Goal: Register for event/course

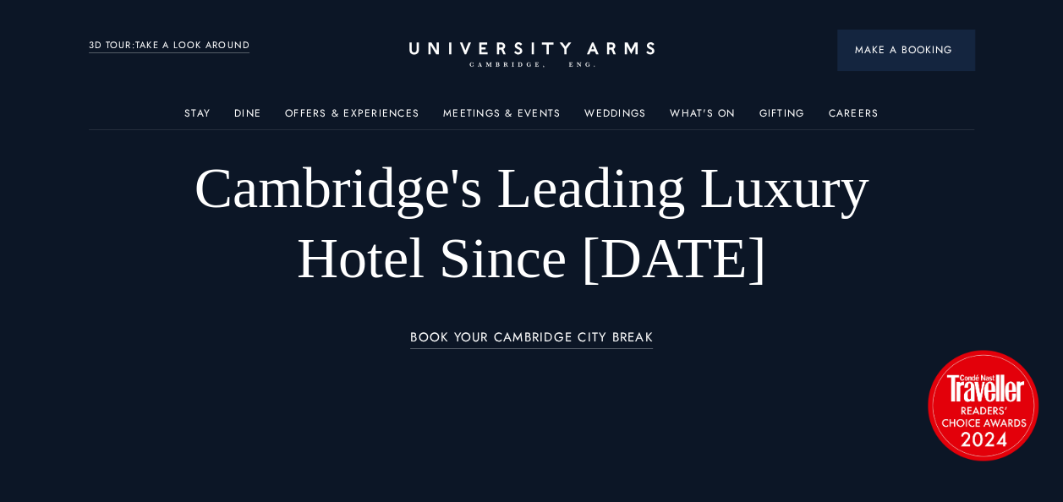
click at [898, 39] on button "Make a Booking" at bounding box center [905, 50] width 137 height 41
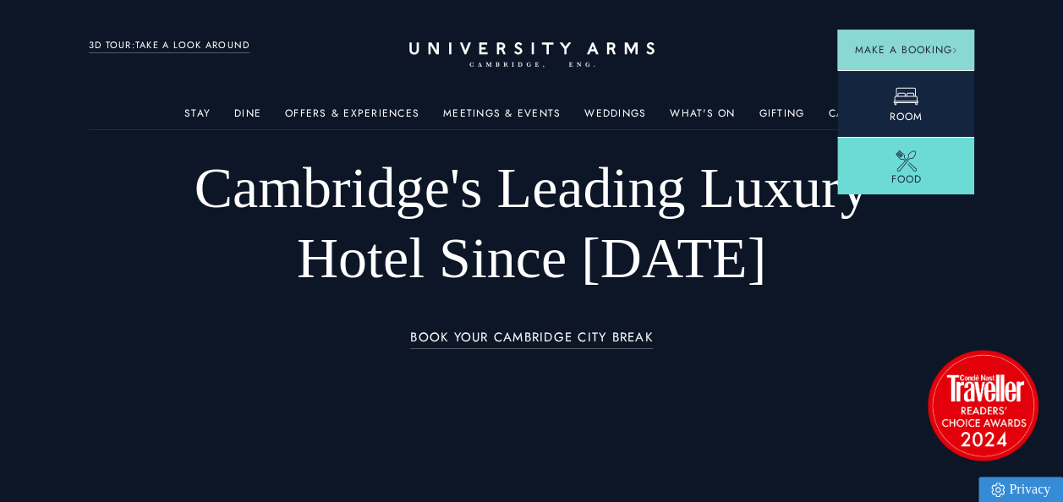
click at [913, 85] on icon at bounding box center [905, 96] width 25 height 25
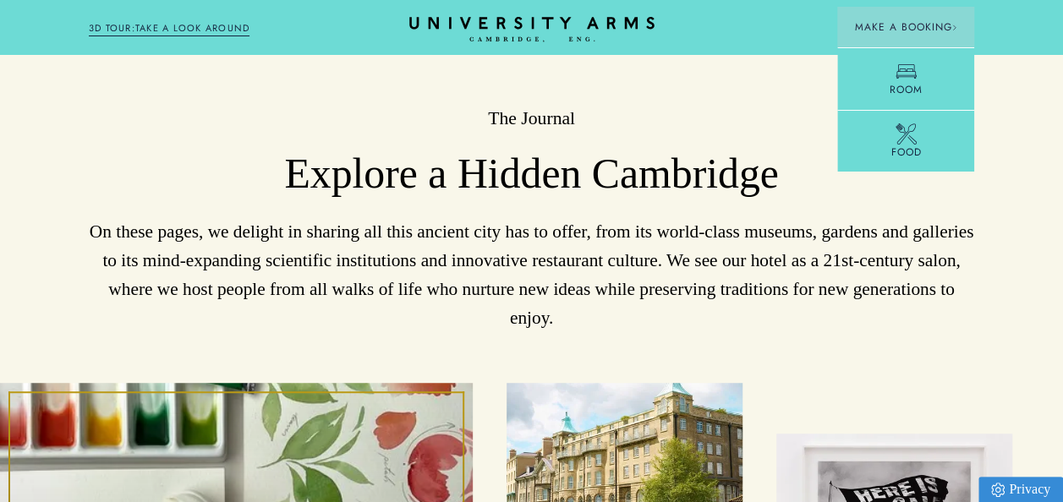
scroll to position [3709, 0]
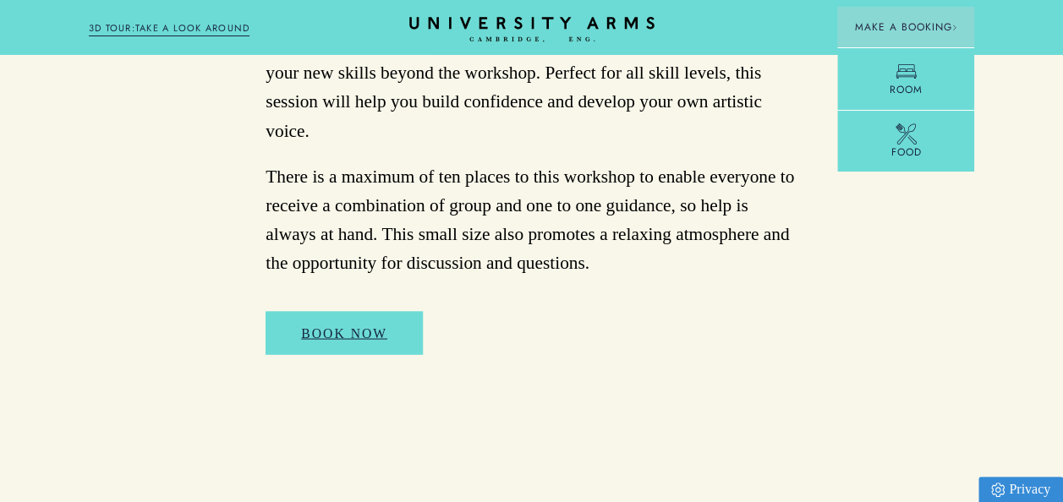
scroll to position [1467, 0]
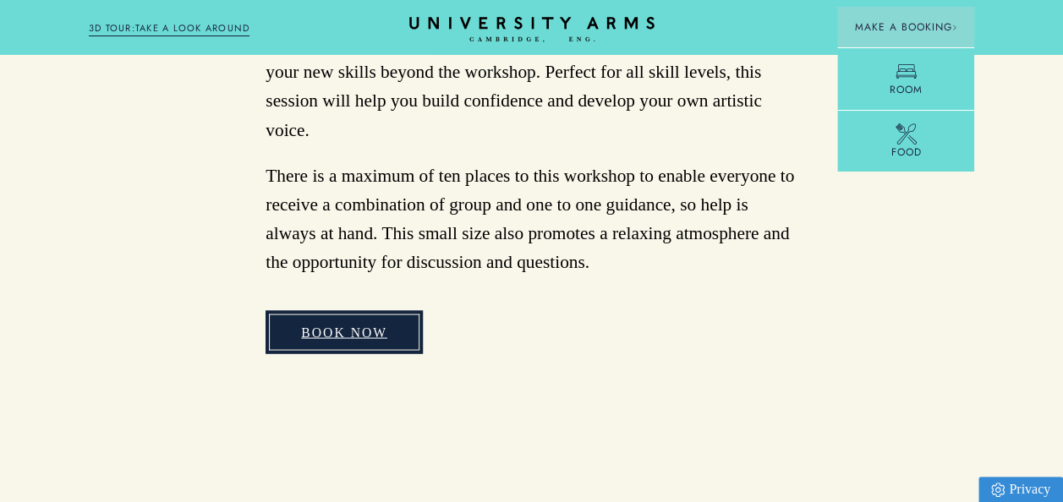
click at [370, 310] on link "BOOK NOW" at bounding box center [344, 331] width 157 height 43
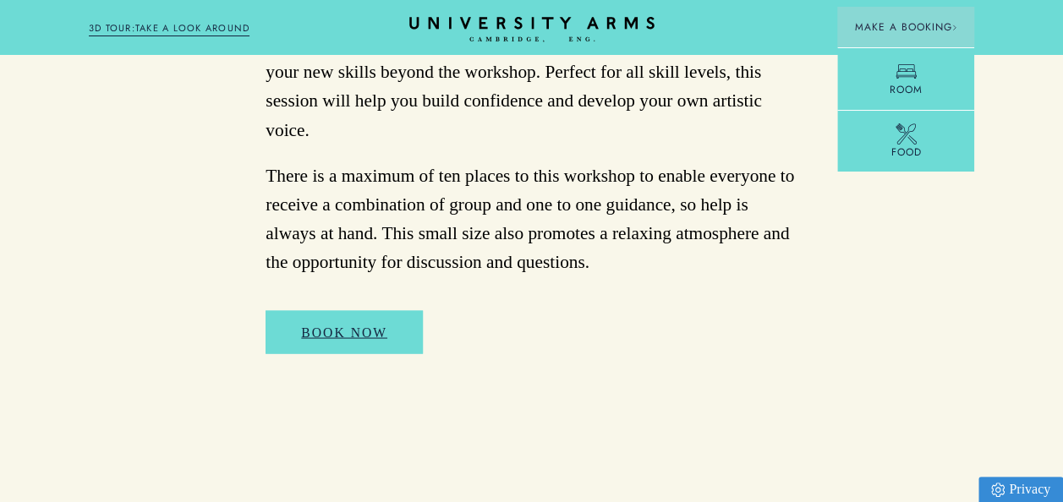
click at [677, 316] on div "BOOK NOW" at bounding box center [532, 348] width 532 height 77
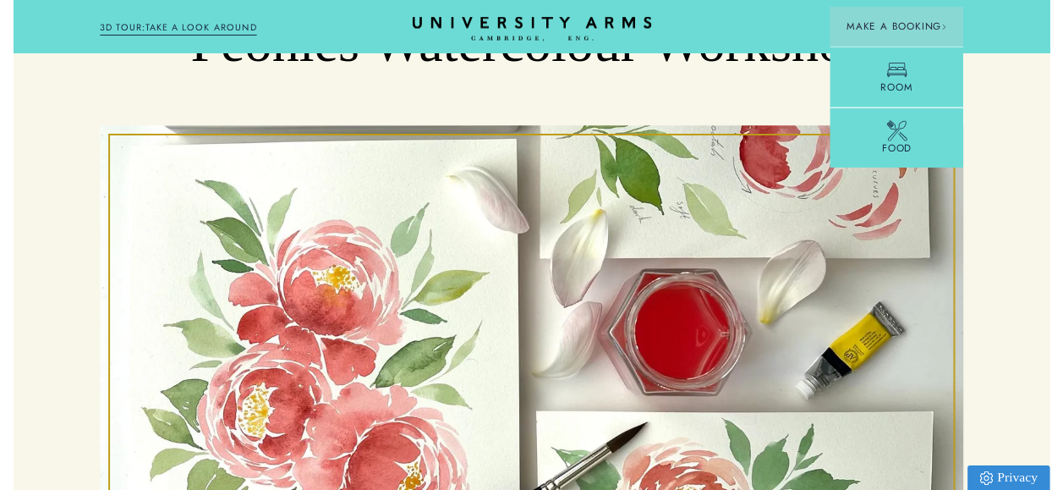
scroll to position [0, 0]
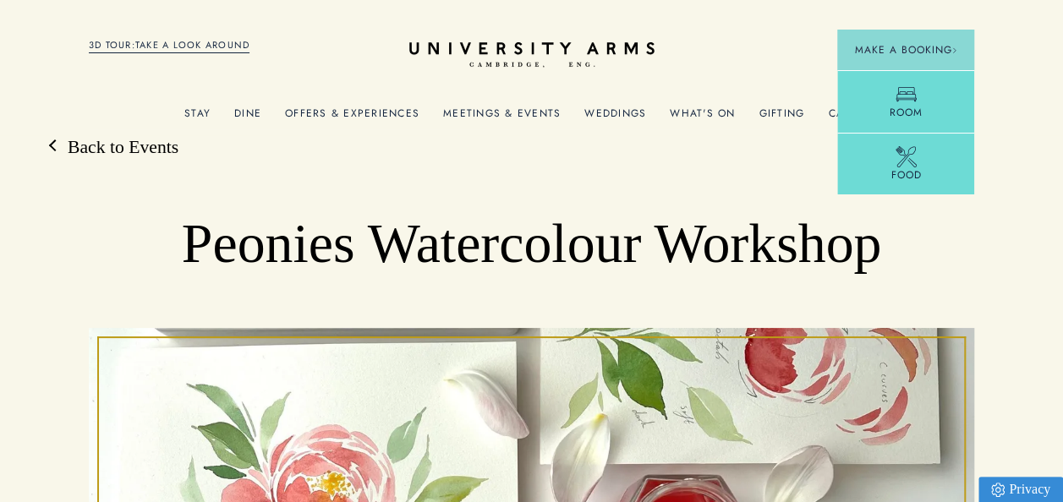
click at [624, 108] on link "Weddings" at bounding box center [615, 118] width 62 height 22
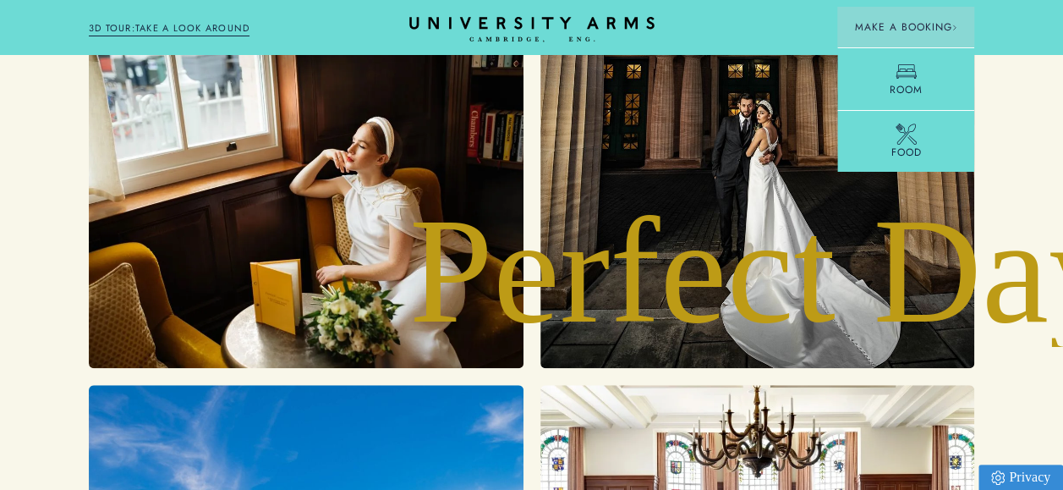
scroll to position [3687, 0]
